Goal: Task Accomplishment & Management: Manage account settings

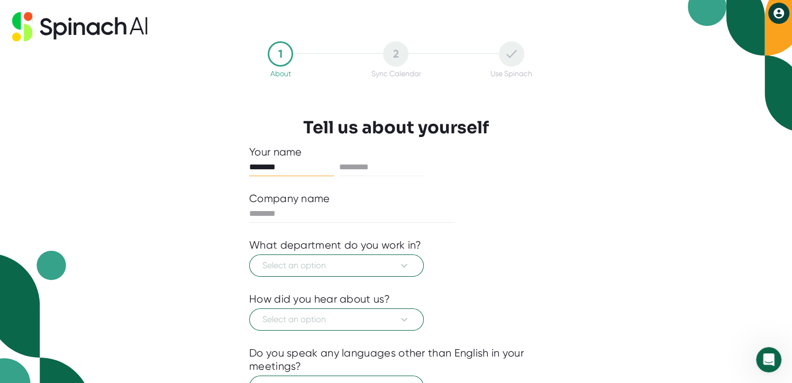
type input "********"
type input "*****"
click at [305, 213] on input "text" at bounding box center [352, 213] width 206 height 17
type input "**********"
click at [403, 265] on icon at bounding box center [404, 266] width 6 height 4
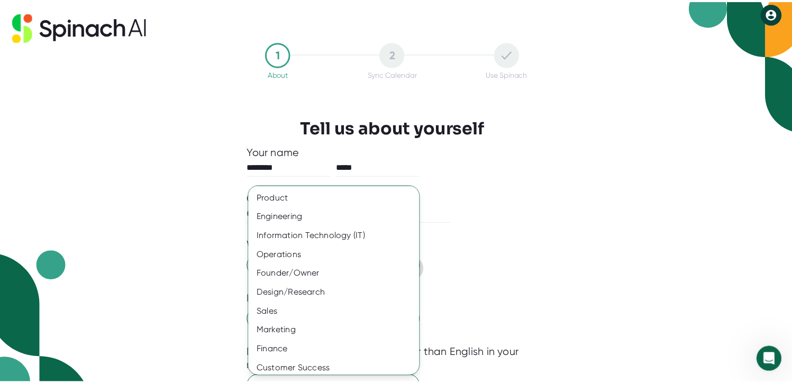
scroll to position [61, 0]
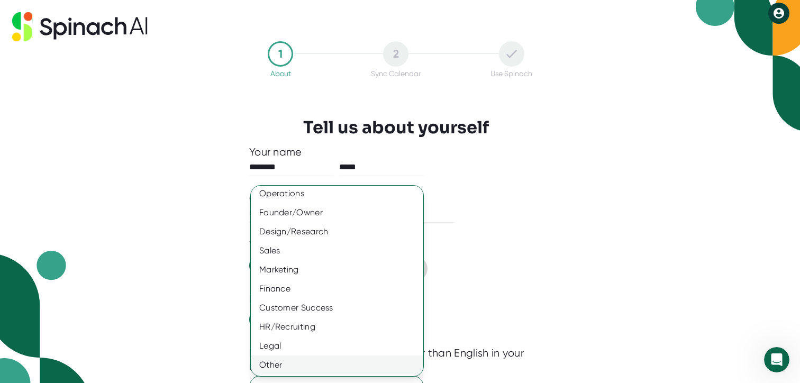
click at [282, 368] on div "Other" at bounding box center [341, 364] width 180 height 19
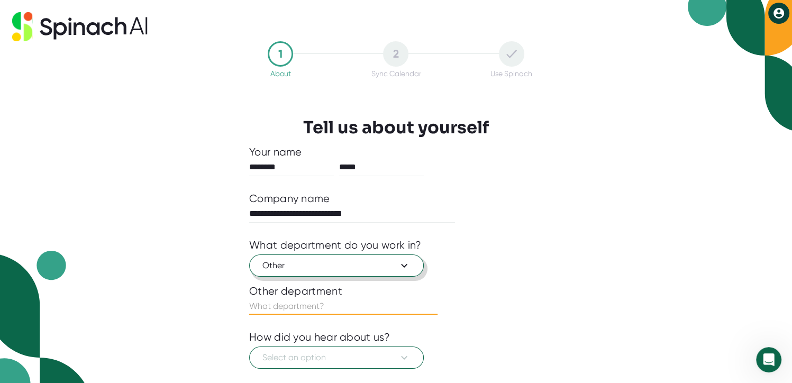
click at [356, 304] on input "text" at bounding box center [343, 306] width 188 height 17
type input "Externships"
click at [406, 356] on icon at bounding box center [404, 358] width 6 height 4
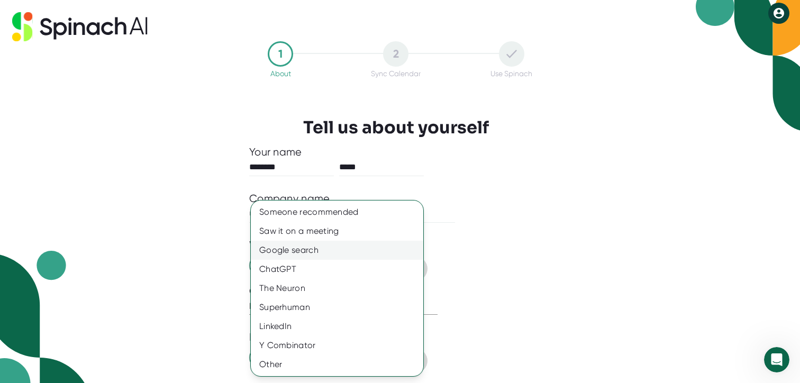
click at [331, 250] on div "Google search" at bounding box center [337, 250] width 172 height 19
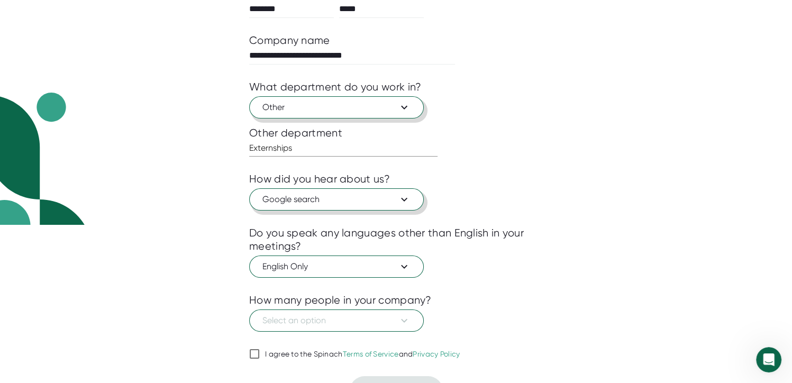
scroll to position [179, 0]
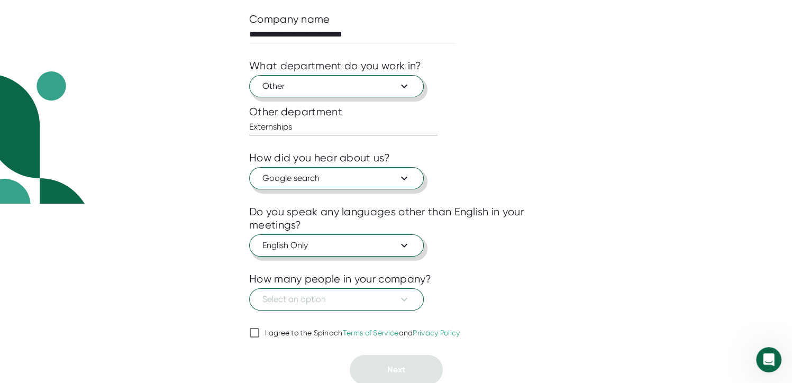
click at [408, 239] on icon at bounding box center [404, 245] width 13 height 13
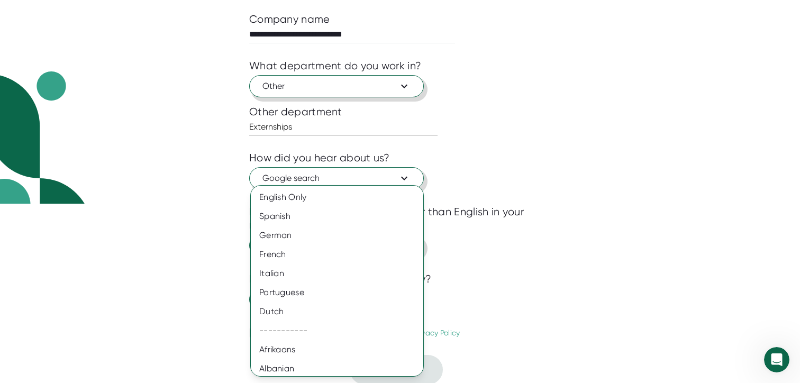
click at [517, 243] on div at bounding box center [400, 191] width 800 height 383
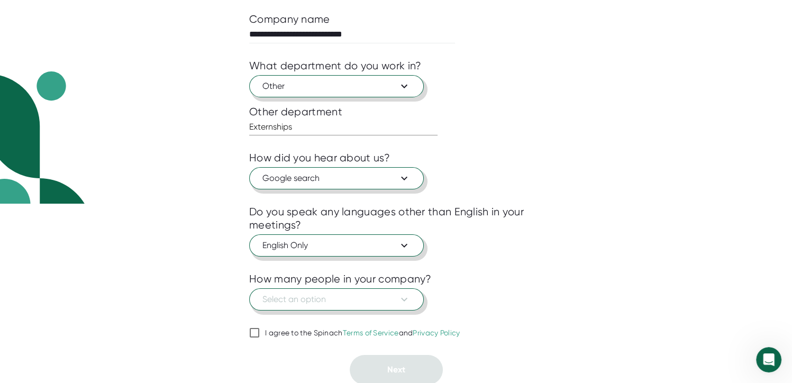
click at [410, 298] on icon at bounding box center [404, 299] width 13 height 13
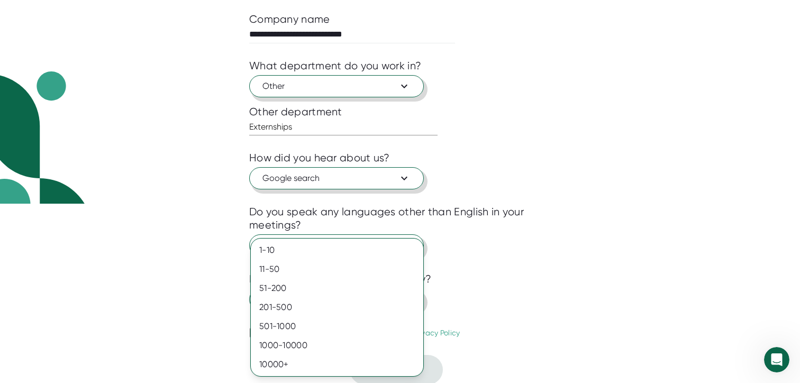
click at [368, 240] on ul "1-10 11-50 [PHONE_NUMBER] [PHONE_NUMBER] 10000+" at bounding box center [337, 308] width 172 height 138
click at [368, 246] on div "1-10" at bounding box center [337, 250] width 172 height 19
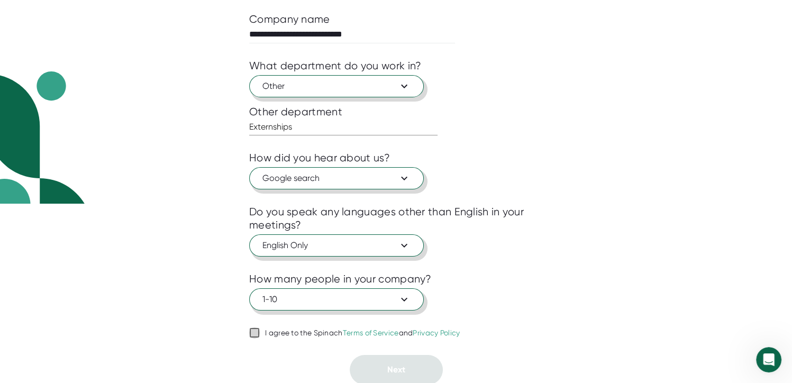
click at [258, 329] on input "I agree to the Spinach Terms of Service and Privacy Policy" at bounding box center [254, 332] width 11 height 13
checkbox input "true"
click at [422, 364] on button "Next" at bounding box center [396, 370] width 93 height 30
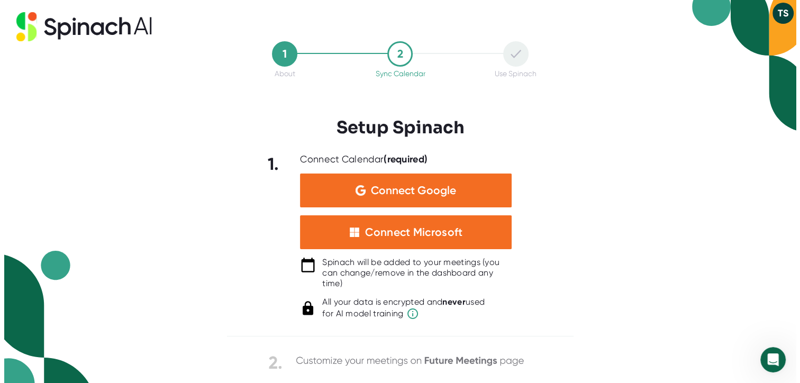
scroll to position [0, 0]
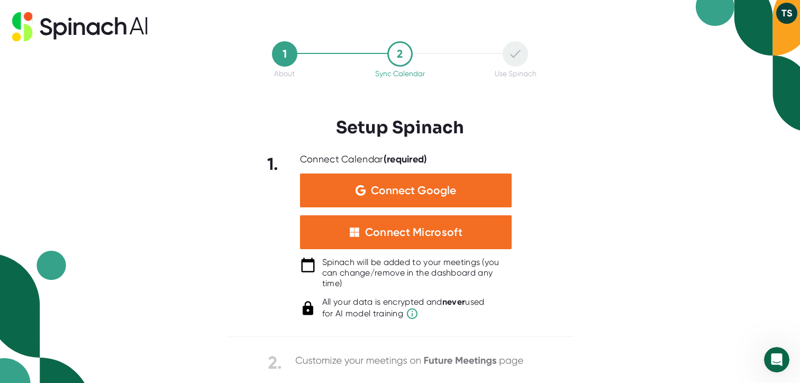
click at [758, 263] on div "1 About 2 Sync Calendar Use Spinach Setup Spinach 1. Connect Calendar (required…" at bounding box center [400, 191] width 800 height 383
click at [692, 269] on div "1 About 2 Sync Calendar Use Spinach Setup Spinach 1. Connect Calendar (required…" at bounding box center [400, 191] width 800 height 383
